Goal: Task Accomplishment & Management: Manage account settings

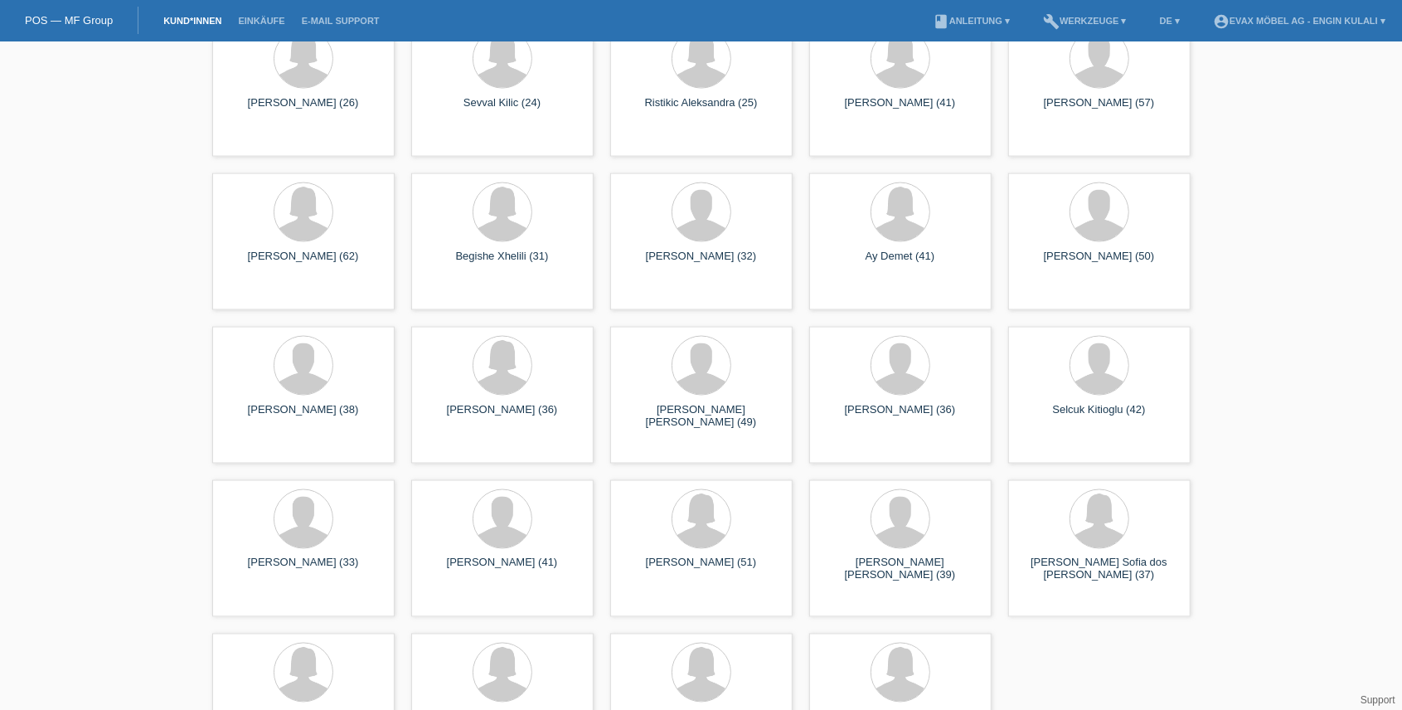
scroll to position [1692, 0]
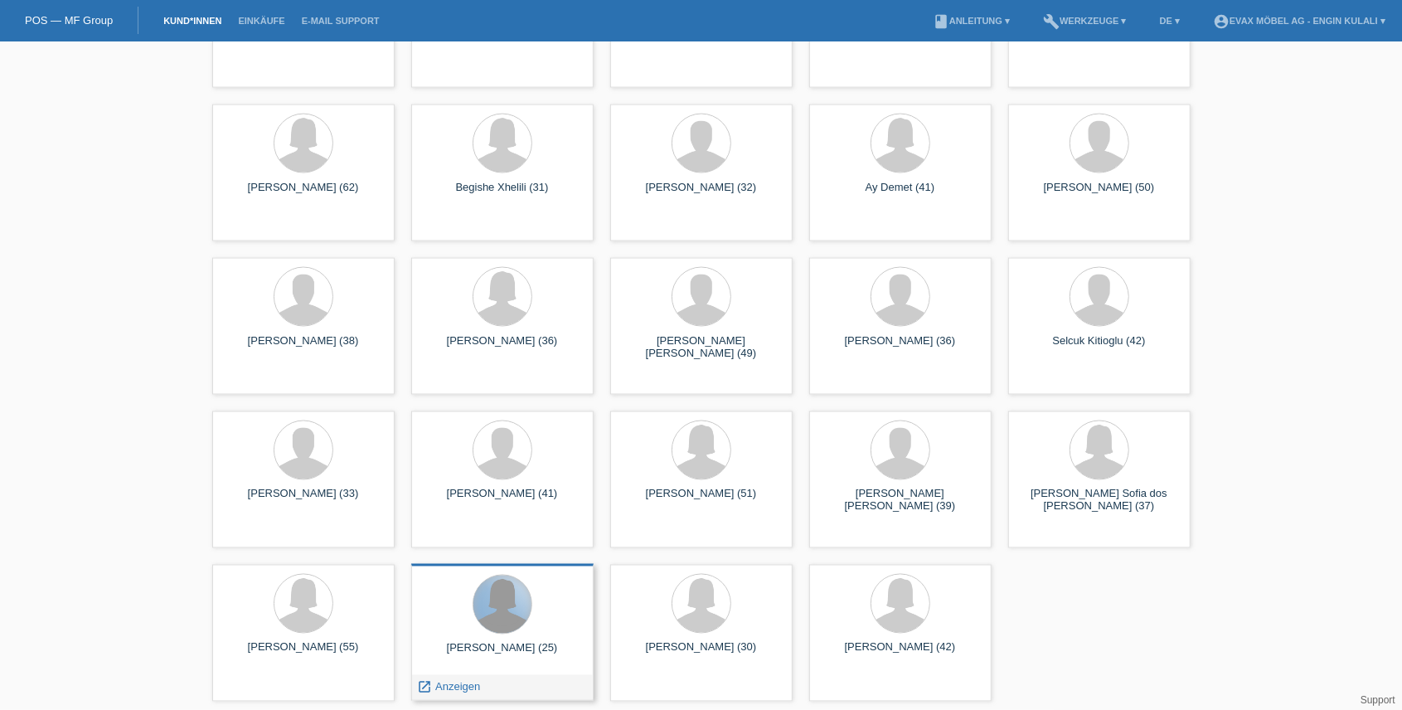
click at [501, 622] on div at bounding box center [502, 604] width 58 height 58
click at [473, 688] on span "Anzeigen" at bounding box center [457, 687] width 45 height 12
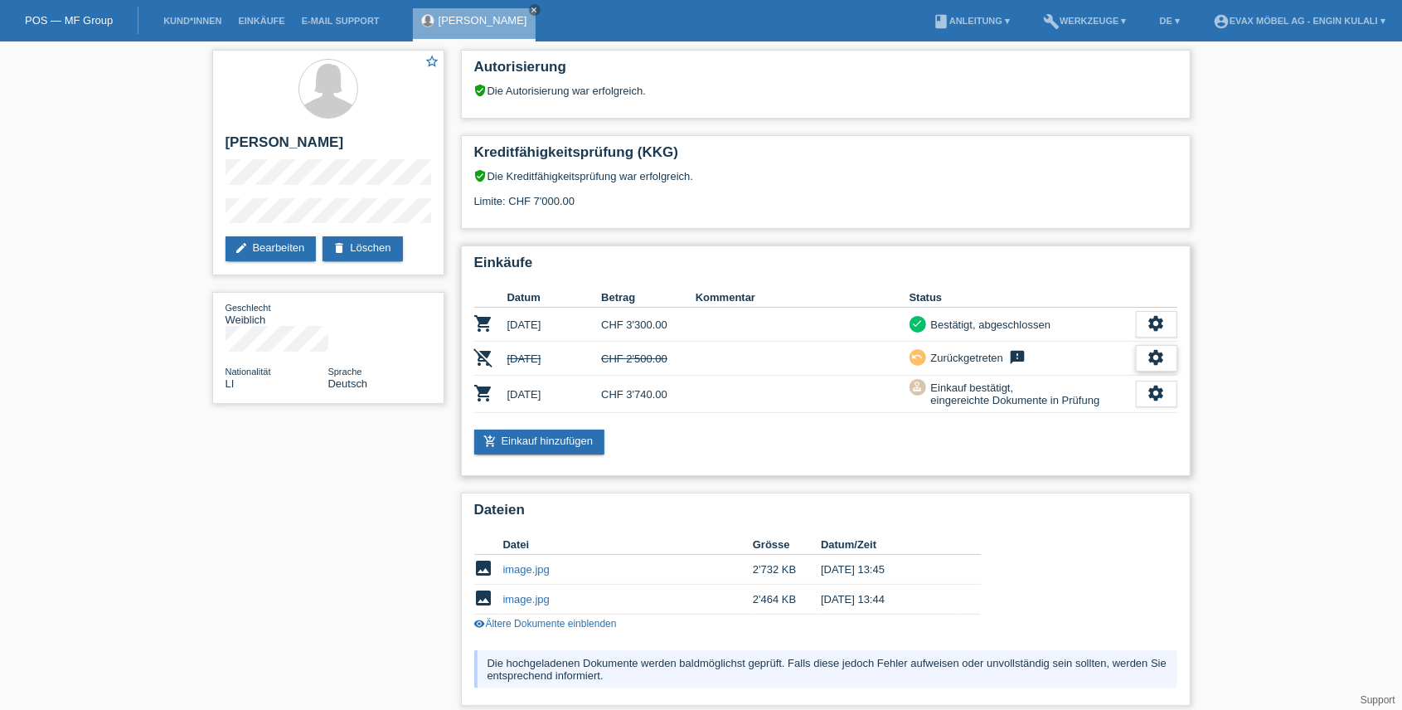
click at [1142, 368] on div "settings" at bounding box center [1156, 358] width 41 height 27
click at [876, 458] on div "Einkäufe Datum Betrag Kommentar Status shopping_cart [DATE] CHF 3'300.00 check …" at bounding box center [826, 360] width 730 height 230
click at [300, 478] on div "star_border [PERSON_NAME] edit Bearbeiten delete Löschen Geschlecht Weiblich Na…" at bounding box center [701, 602] width 995 height 1123
drag, startPoint x: 300, startPoint y: 478, endPoint x: 120, endPoint y: 128, distance: 394.1
click at [120, 128] on div "star_border [PERSON_NAME] edit Bearbeiten delete Löschen Geschlecht Weiblich Na…" at bounding box center [701, 602] width 1402 height 1123
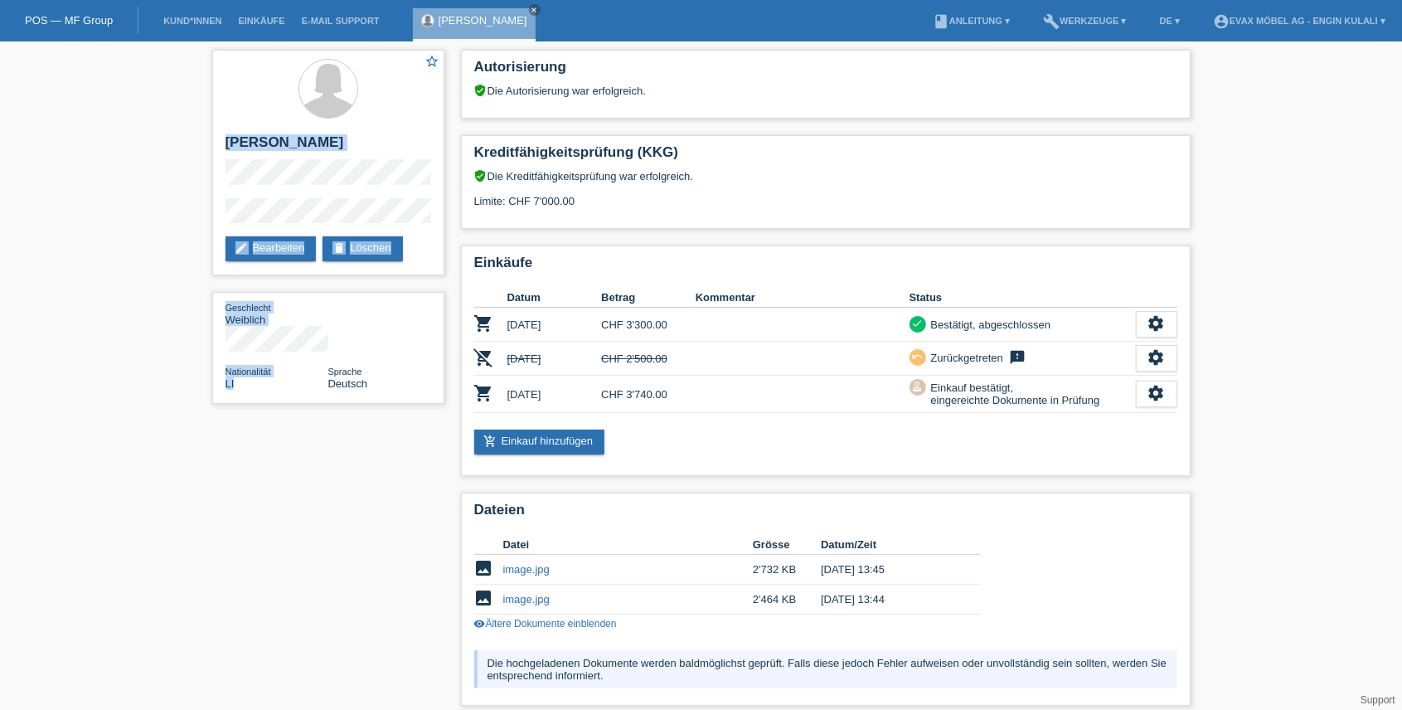
click at [197, 550] on div "star_border [PERSON_NAME] edit Bearbeiten delete Löschen Geschlecht Weiblich Na…" at bounding box center [701, 602] width 1402 height 1123
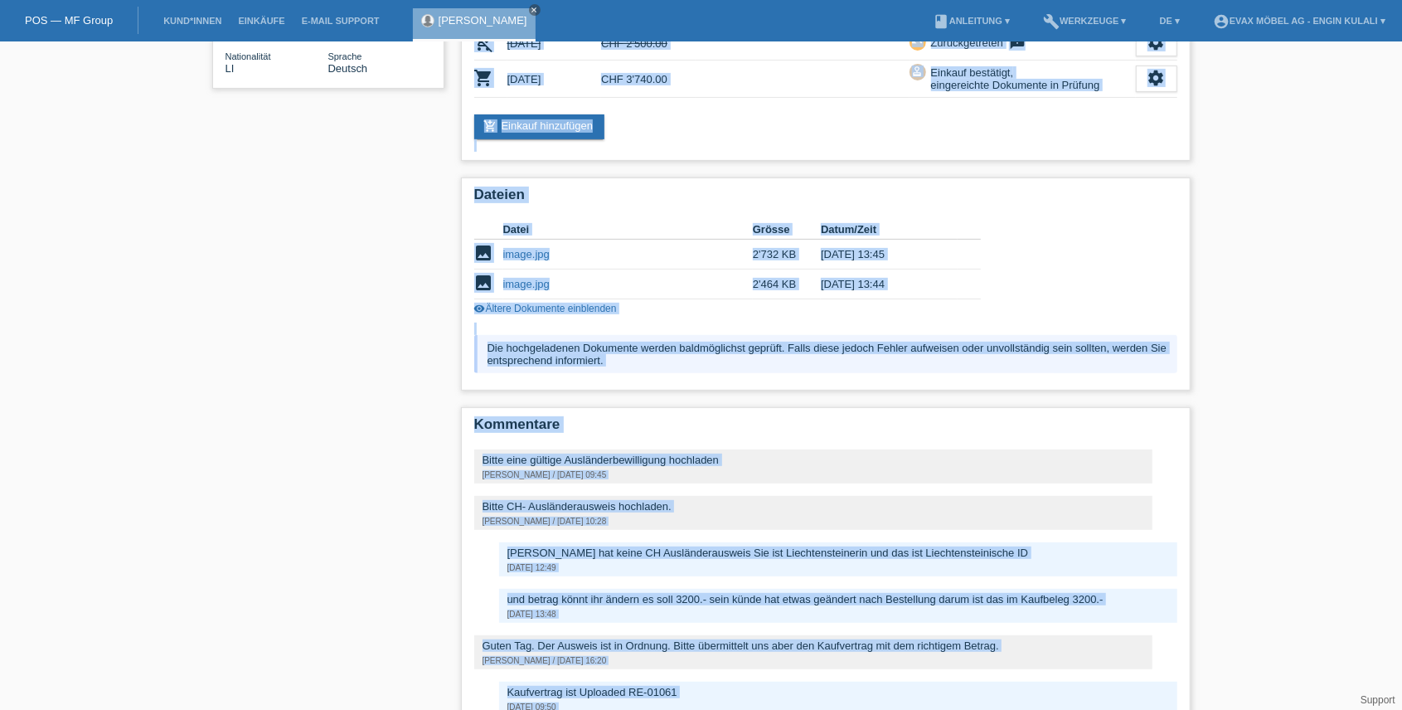
scroll to position [458, 0]
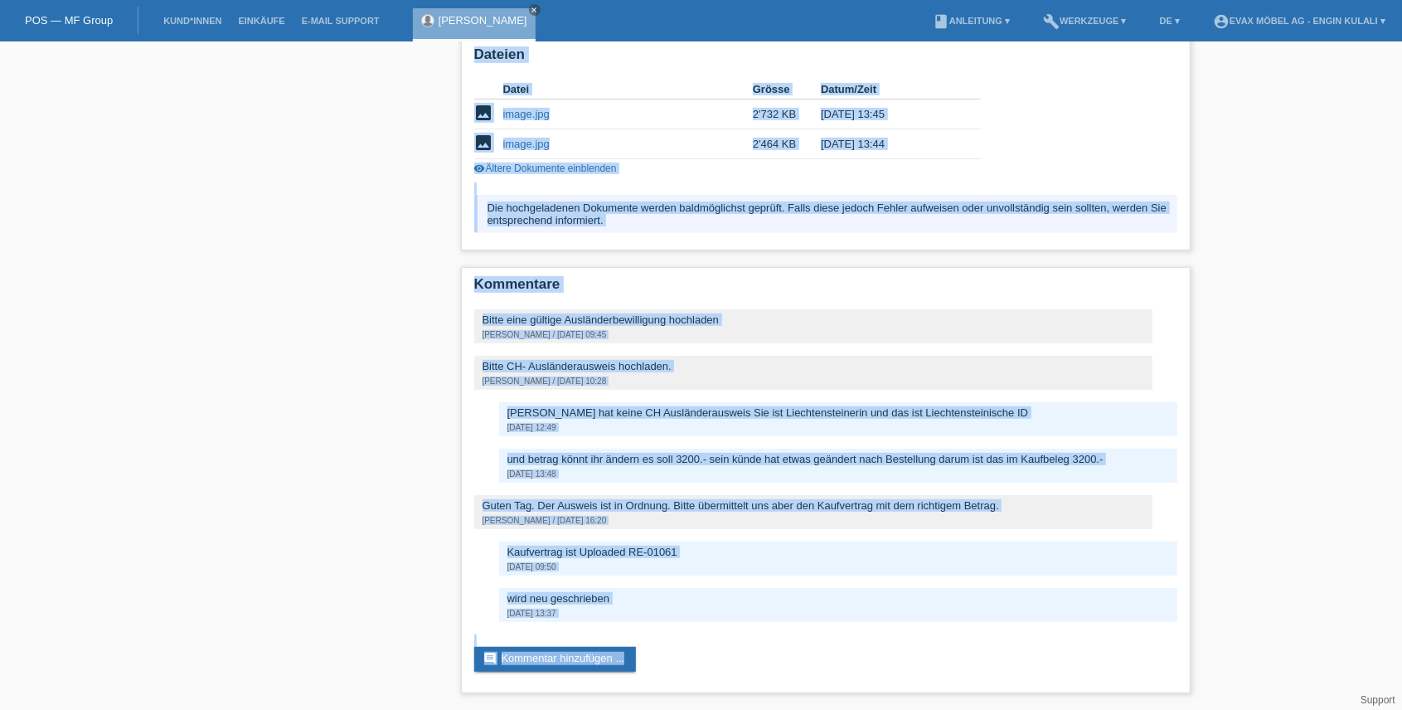
drag, startPoint x: 476, startPoint y: 76, endPoint x: 691, endPoint y: 738, distance: 695.8
click at [691, 709] on html "POS — MF Group Kund*innen Einkäufe E-Mail Support [PERSON_NAME] close menu" at bounding box center [701, 127] width 1402 height 1165
click at [222, 471] on div "star_border [PERSON_NAME] edit Bearbeiten delete Löschen Geschlecht Weiblich Na…" at bounding box center [701, 147] width 995 height 1123
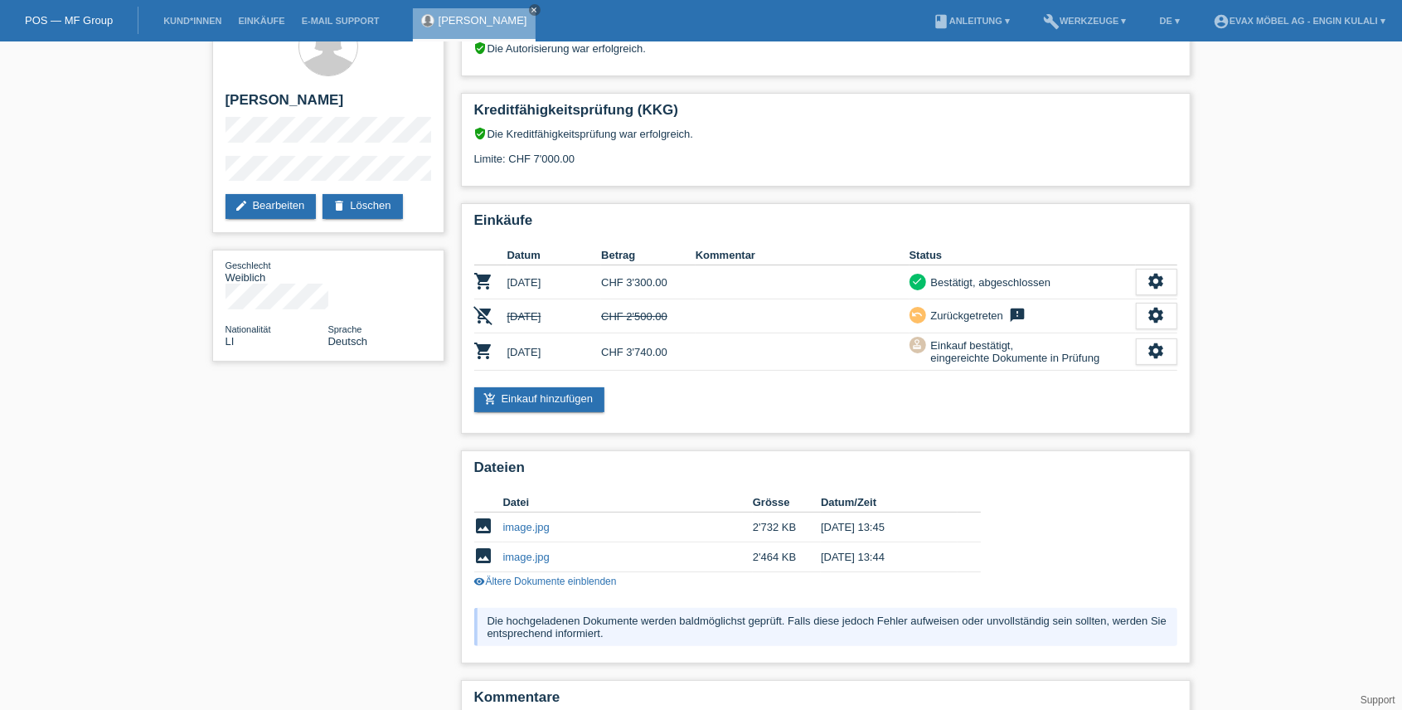
scroll to position [0, 0]
